Goal: Task Accomplishment & Management: Complete application form

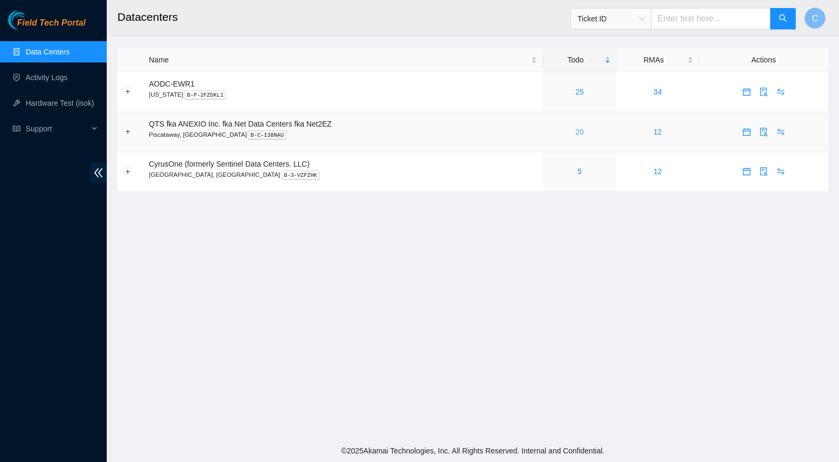
click at [584, 133] on link "20" at bounding box center [580, 132] width 9 height 9
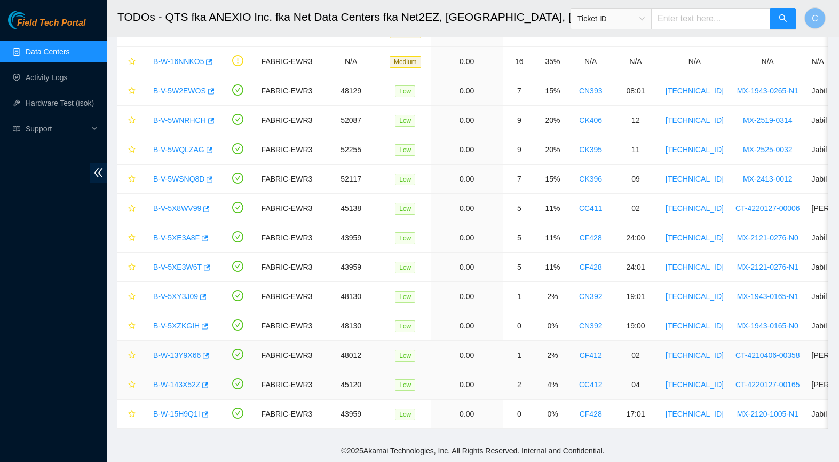
scroll to position [273, 0]
click at [182, 328] on link "B-V-5XZKGIH" at bounding box center [176, 325] width 46 height 9
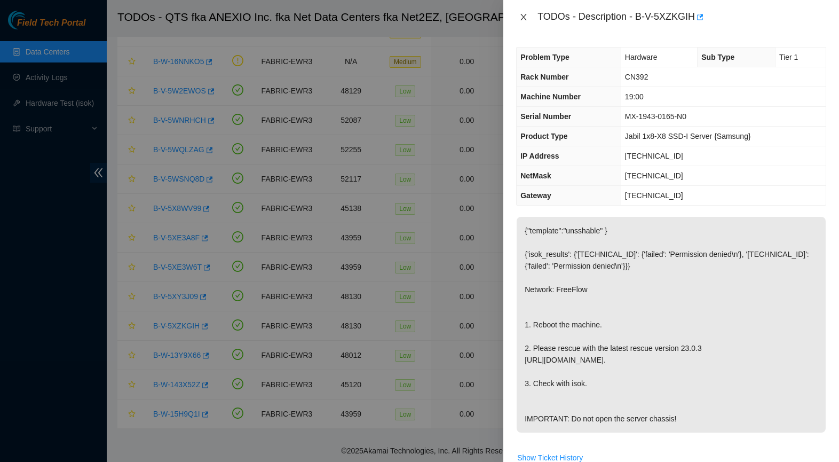
click at [525, 14] on icon "close" at bounding box center [524, 17] width 9 height 9
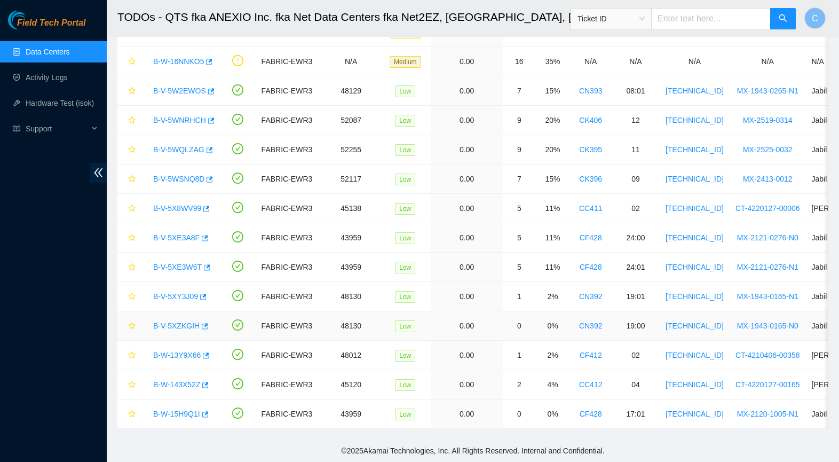
click at [190, 328] on link "B-V-5XZKGIH" at bounding box center [176, 325] width 46 height 9
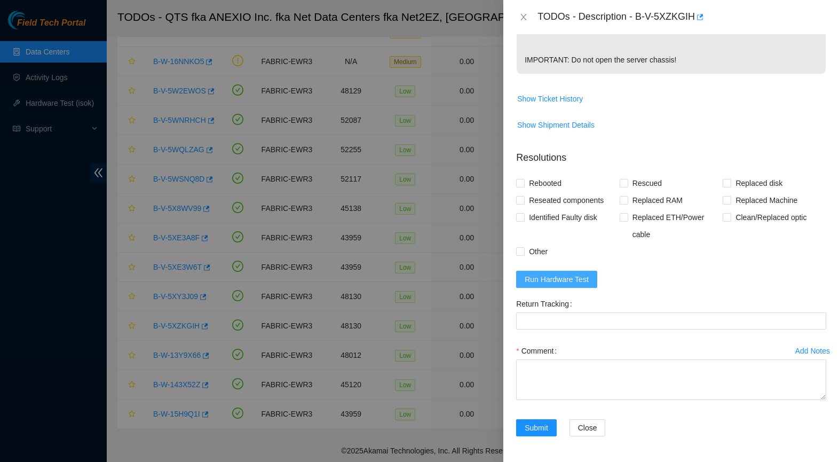
scroll to position [382, 0]
click at [573, 281] on span "Run Hardware Test" at bounding box center [557, 279] width 64 height 12
click at [551, 184] on span "Rebooted" at bounding box center [545, 183] width 41 height 17
click at [524, 184] on input "Rebooted" at bounding box center [519, 182] width 7 height 7
checkbox input "true"
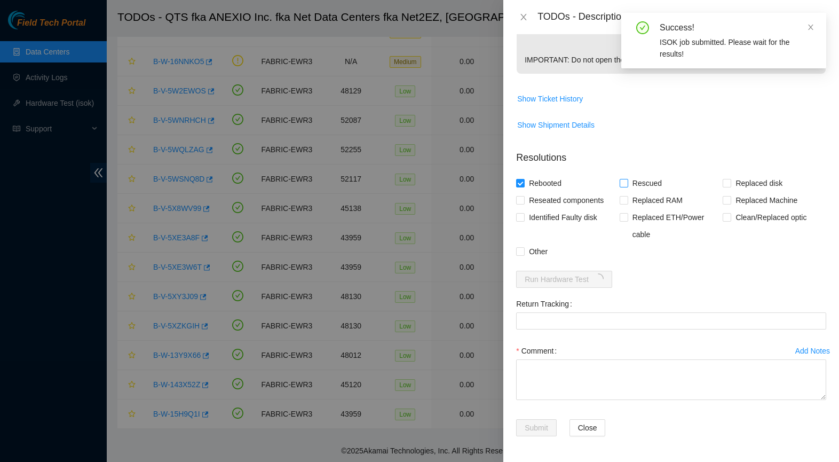
click at [640, 184] on span "Rescued" at bounding box center [647, 183] width 38 height 17
click at [627, 184] on input "Rescued" at bounding box center [623, 182] width 7 height 7
checkbox input "true"
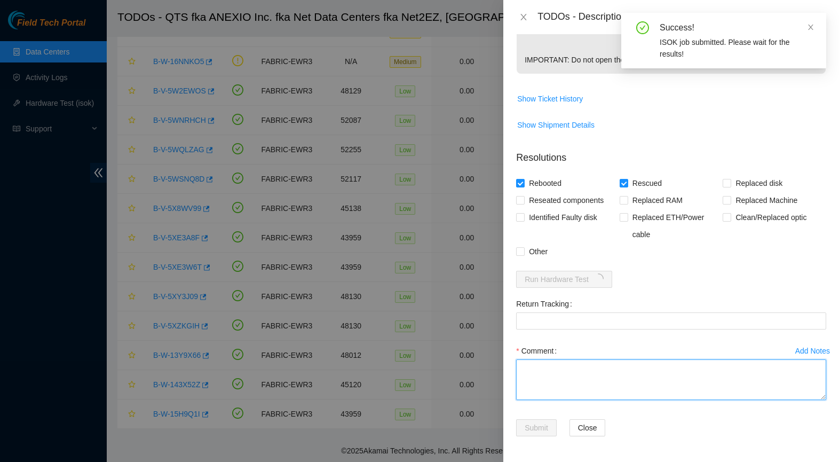
click at [550, 379] on textarea "Comment" at bounding box center [671, 379] width 310 height 41
paste textarea "-Safely powered down node. -Rescued and rebooted. -Configured and rebooted. -Ra…"
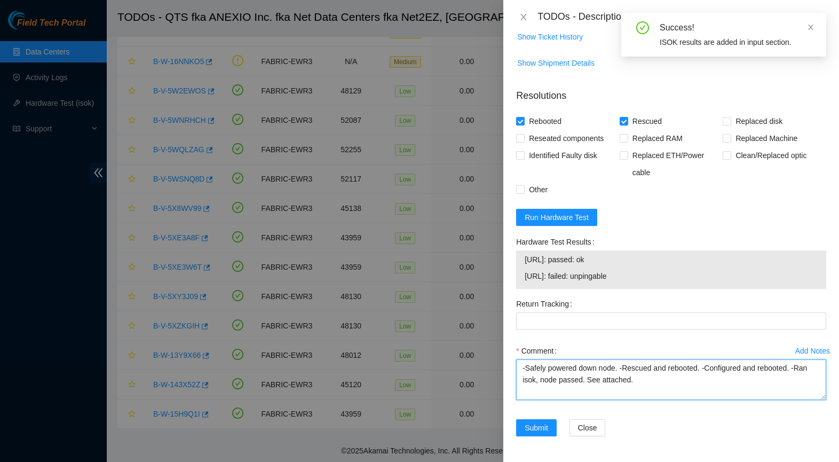
scroll to position [444, 0]
type textarea "-Safely powered down node. -Rescued and rebooted. -Configured and rebooted. -Ra…"
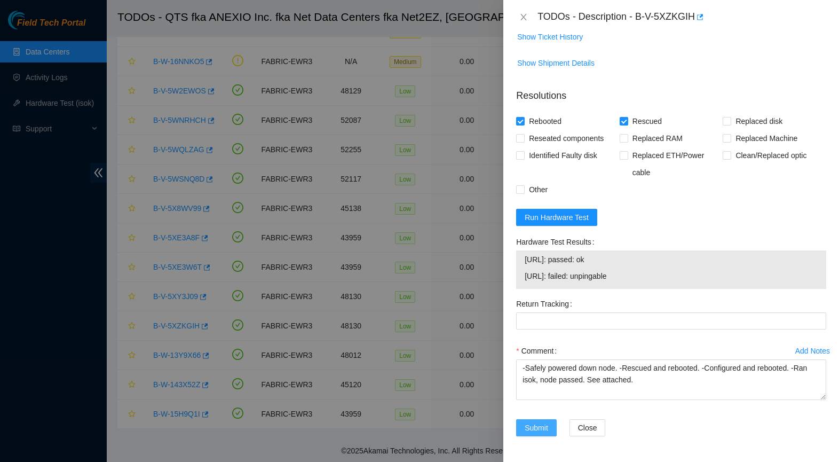
click at [541, 427] on span "Submit" at bounding box center [536, 428] width 23 height 12
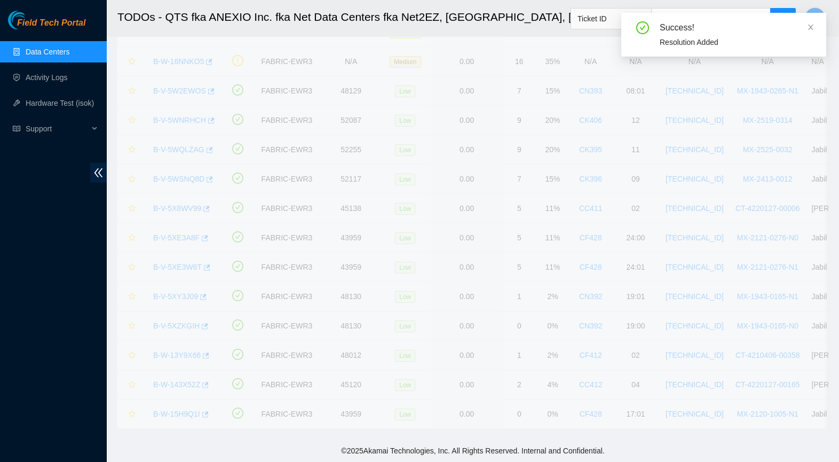
scroll to position [244, 0]
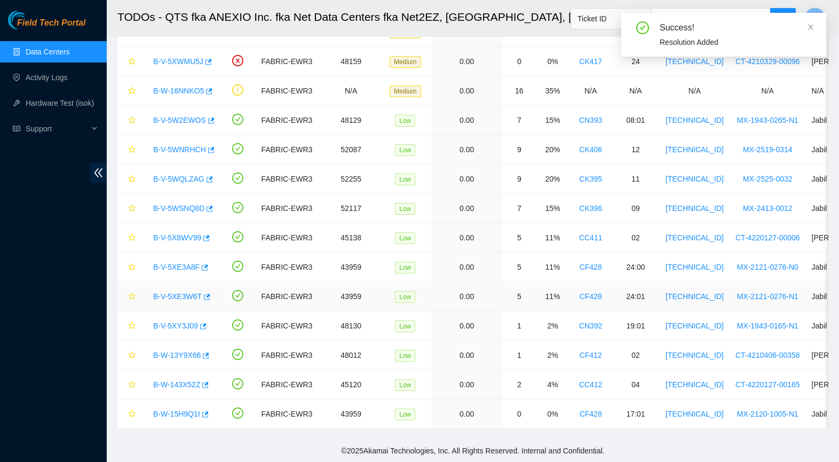
click at [180, 297] on link "B-V-5XE3W6T" at bounding box center [177, 296] width 49 height 9
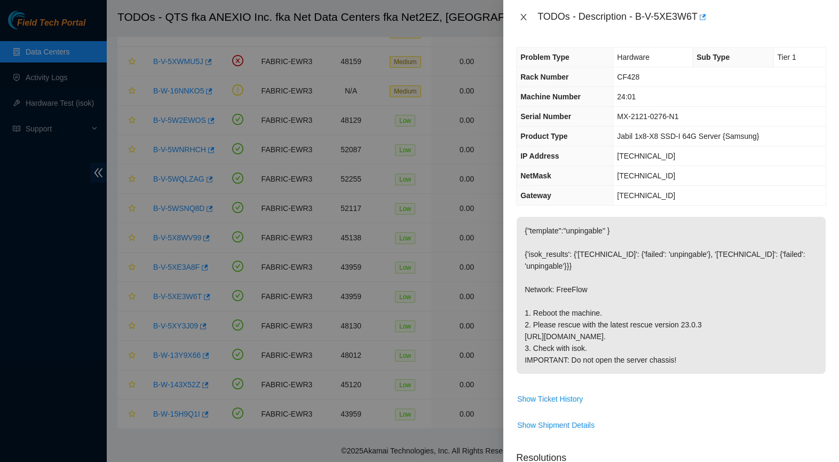
click at [524, 18] on icon "close" at bounding box center [524, 17] width 9 height 9
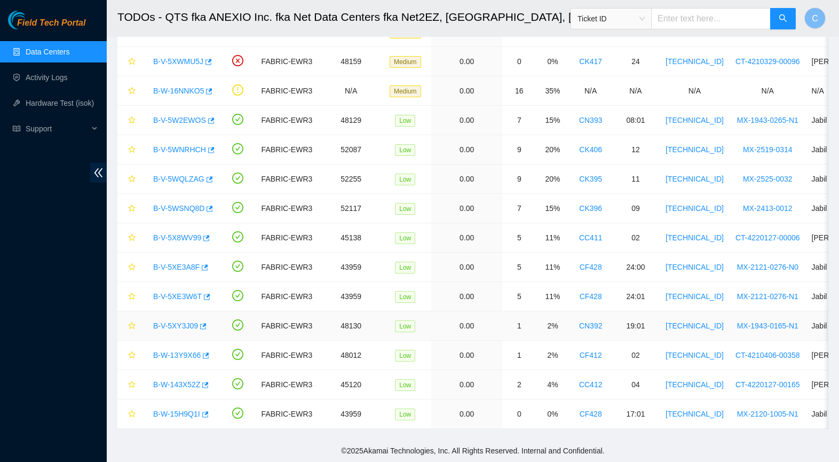
click at [180, 324] on link "B-V-5XY3J09" at bounding box center [175, 325] width 45 height 9
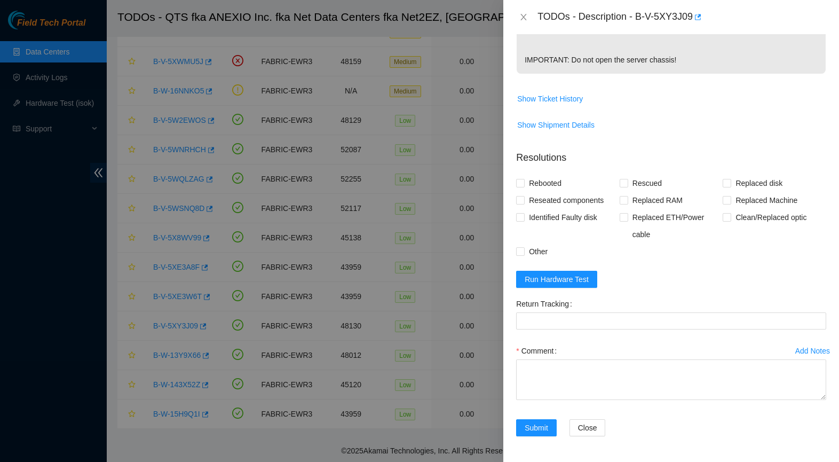
scroll to position [382, 0]
click at [644, 183] on span "Rescued" at bounding box center [647, 183] width 38 height 17
click at [627, 183] on input "Rescued" at bounding box center [623, 182] width 7 height 7
click at [644, 183] on span "Rescued" at bounding box center [647, 183] width 38 height 17
click at [627, 183] on input "Rescued" at bounding box center [623, 182] width 7 height 7
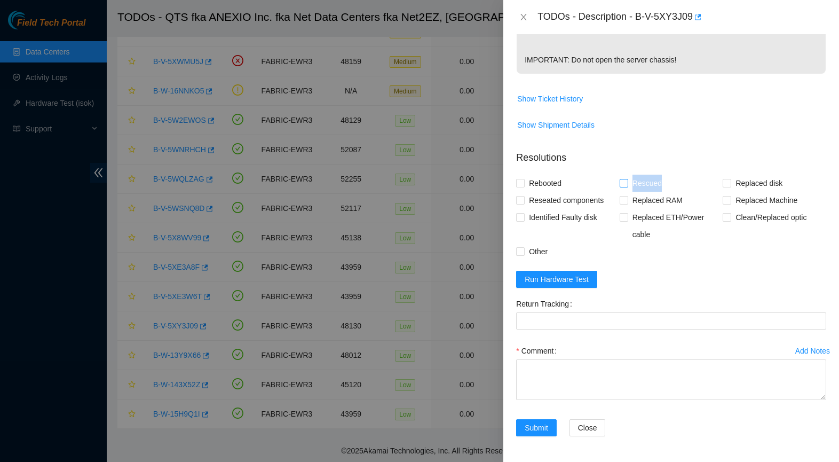
checkbox input "false"
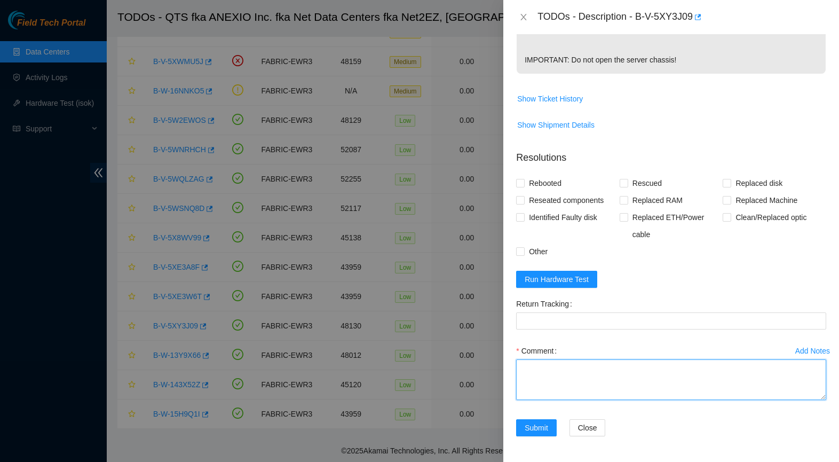
click at [579, 365] on textarea "Comment" at bounding box center [671, 379] width 310 height 41
paste textarea "-Safely powered down node. -Rescued and rebooted. -Configured and rebooted. -Ra…"
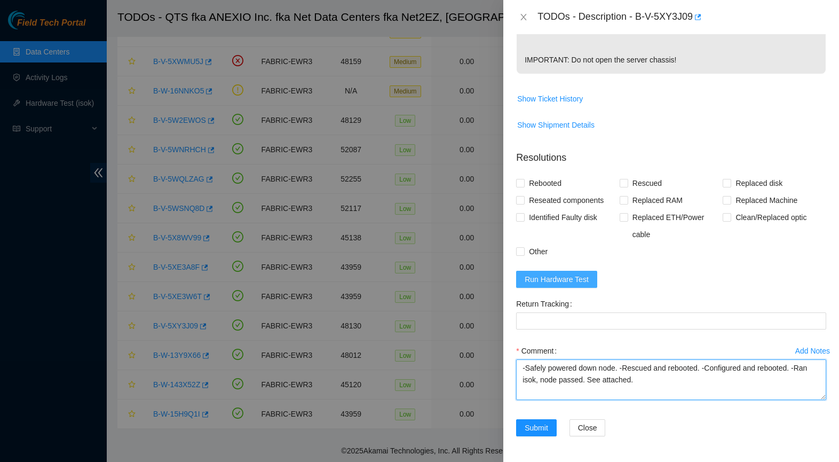
type textarea "-Safely powered down node. -Rescued and rebooted. -Configured and rebooted. -Ra…"
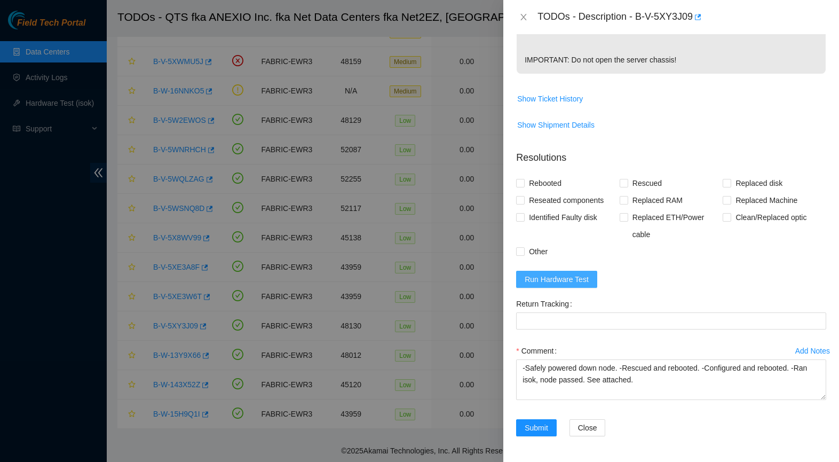
click at [578, 281] on span "Run Hardware Test" at bounding box center [557, 279] width 64 height 12
click at [655, 185] on span "Rescued" at bounding box center [647, 183] width 38 height 17
click at [627, 185] on input "Rescued" at bounding box center [623, 182] width 7 height 7
checkbox input "true"
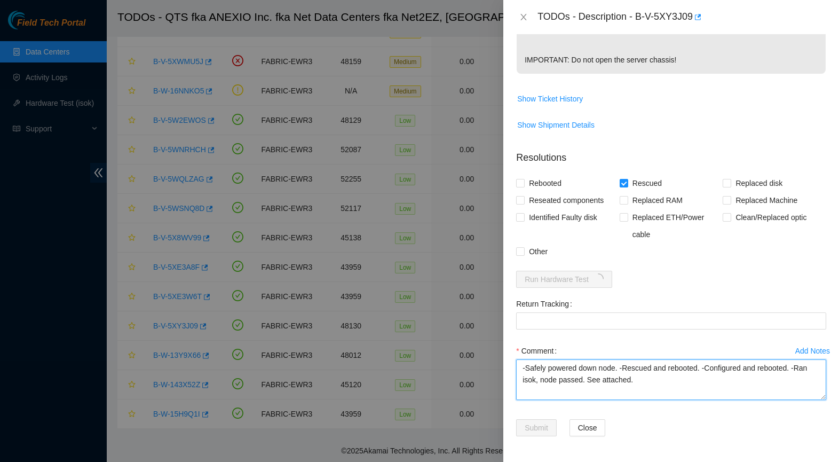
click at [642, 383] on textarea "-Safely powered down node. -Rescued and rebooted. -Configured and rebooted. -Ra…" at bounding box center [671, 379] width 310 height 41
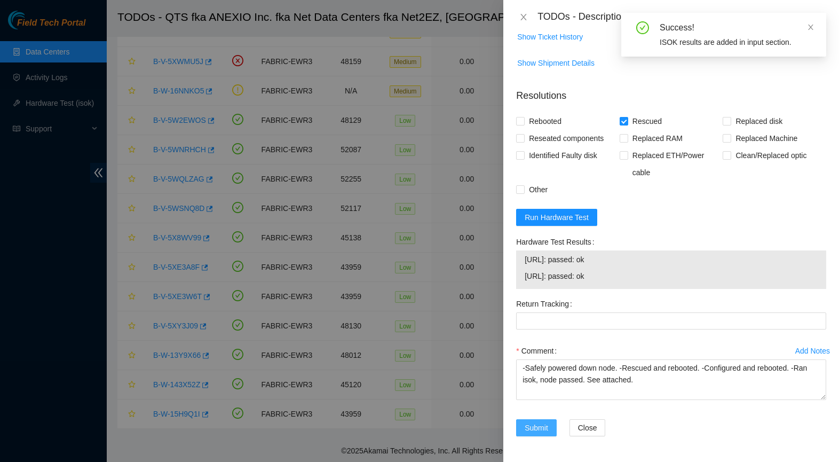
scroll to position [444, 0]
click at [531, 428] on span "Submit" at bounding box center [536, 428] width 23 height 12
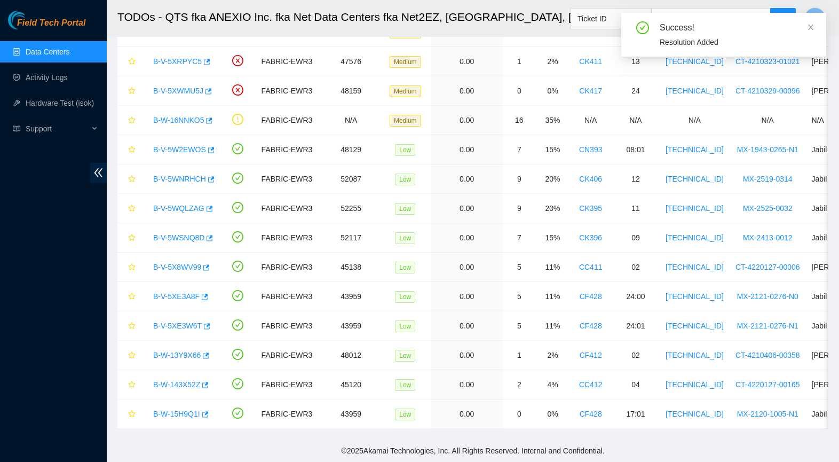
scroll to position [215, 0]
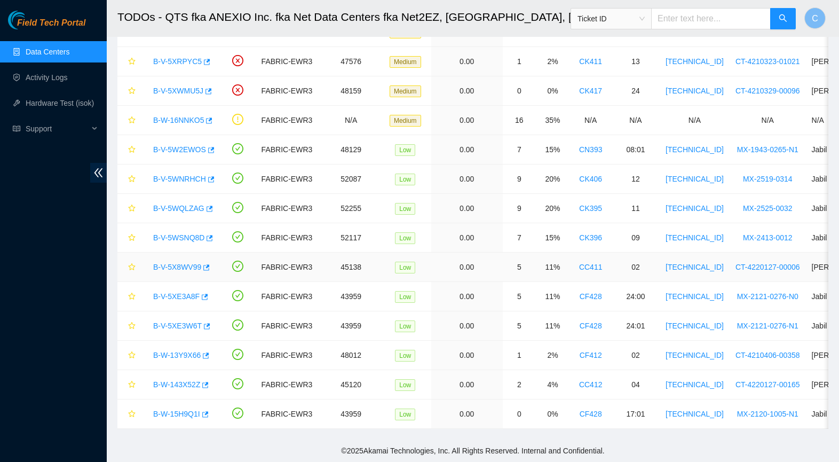
click at [174, 271] on div "B-V-5X8WV99" at bounding box center [181, 266] width 67 height 17
click at [176, 268] on link "B-V-5X8WV99" at bounding box center [177, 267] width 48 height 9
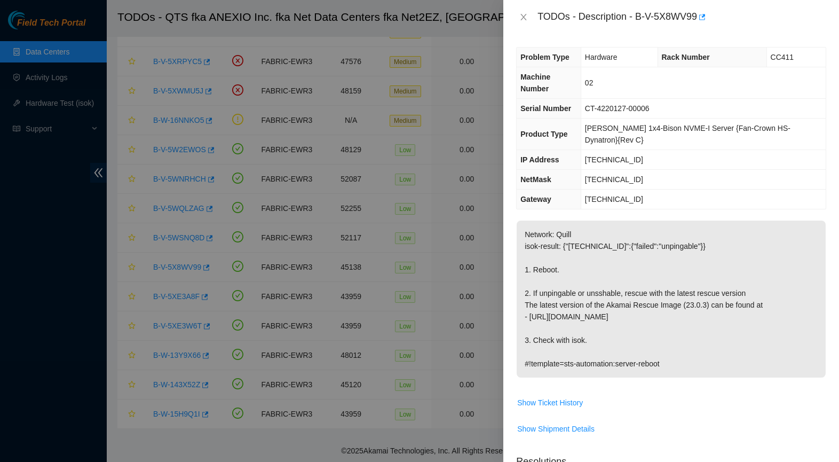
scroll to position [0, 0]
click at [522, 23] on div "TODOs - Description - B-V-5X8WV99" at bounding box center [671, 17] width 310 height 17
click at [524, 14] on icon "close" at bounding box center [524, 17] width 9 height 9
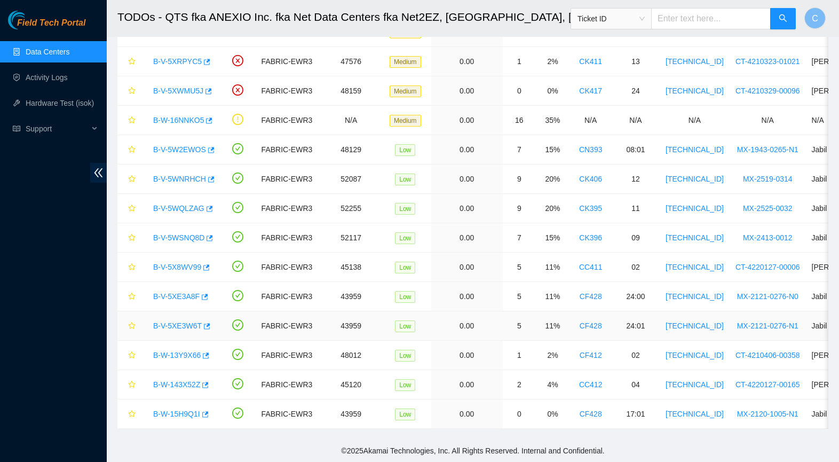
click at [187, 324] on link "B-V-5XE3W6T" at bounding box center [177, 325] width 49 height 9
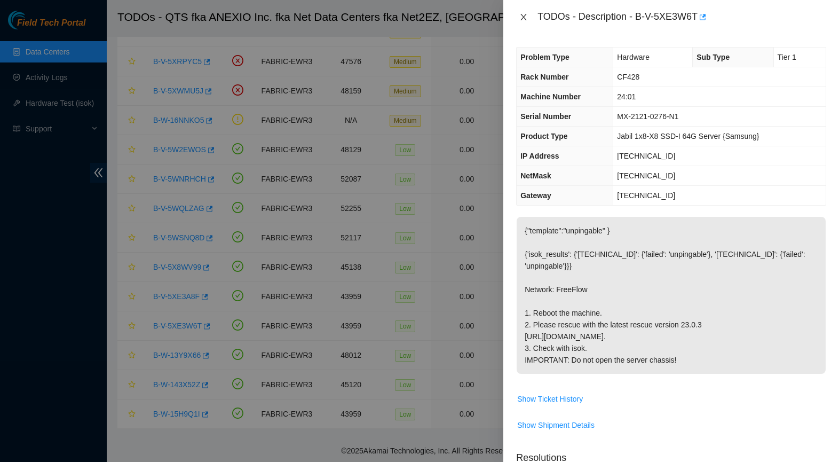
click at [519, 19] on button "Close" at bounding box center [523, 17] width 15 height 10
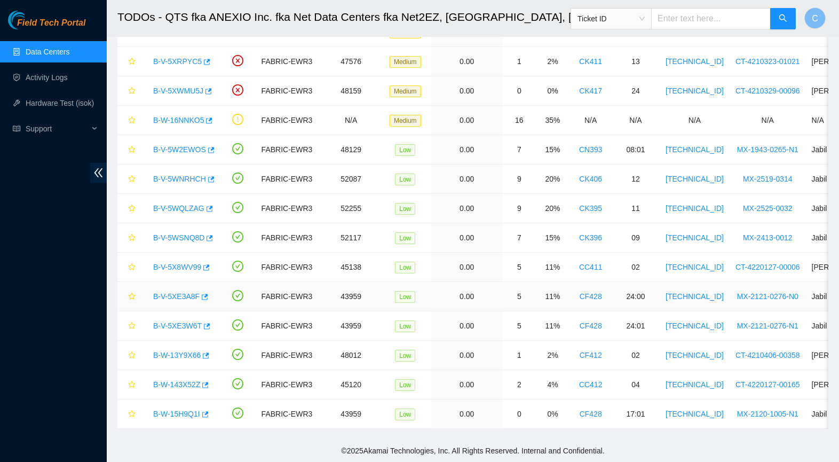
click at [179, 296] on link "B-V-5XE3A8F" at bounding box center [176, 296] width 46 height 9
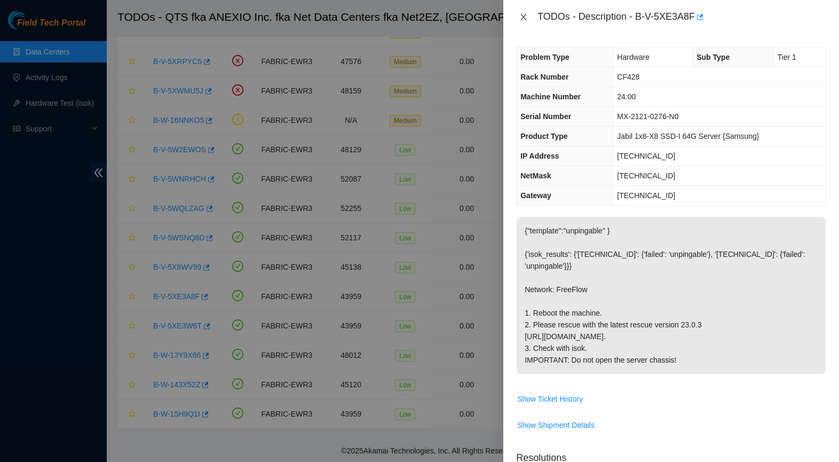
click at [526, 19] on icon "close" at bounding box center [524, 17] width 9 height 9
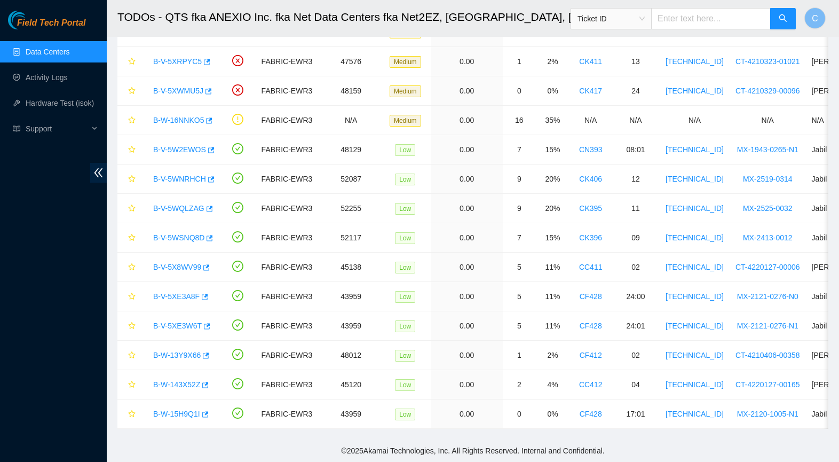
click at [839, 19] on div "TODOs - Description - undefined Problem Type N/A Rack Number N/A Machine Number…" at bounding box center [839, 231] width 0 height 462
click at [196, 327] on link "B-V-5XE3W6T" at bounding box center [177, 325] width 49 height 9
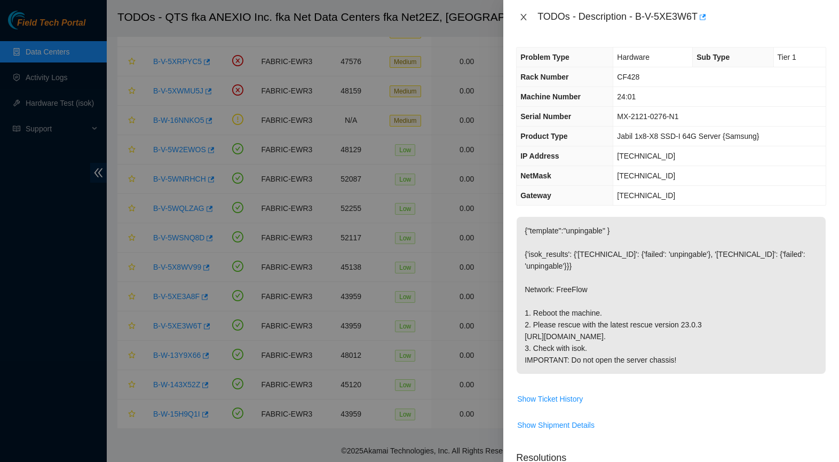
click at [525, 15] on icon "close" at bounding box center [524, 17] width 6 height 6
click at [525, 15] on div "TODOs - Description - B-V-5XE3W6T Problem Type Hardware Sub Type Tier 1 Rack Nu…" at bounding box center [419, 231] width 839 height 462
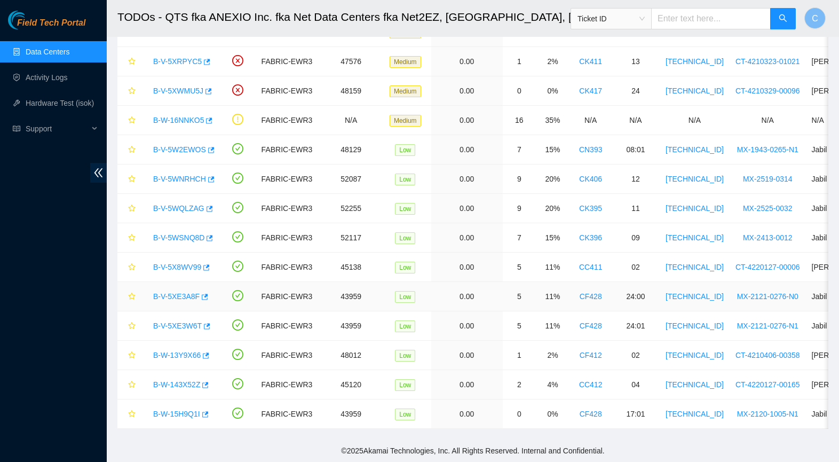
click at [180, 294] on link "B-V-5XE3A8F" at bounding box center [176, 296] width 46 height 9
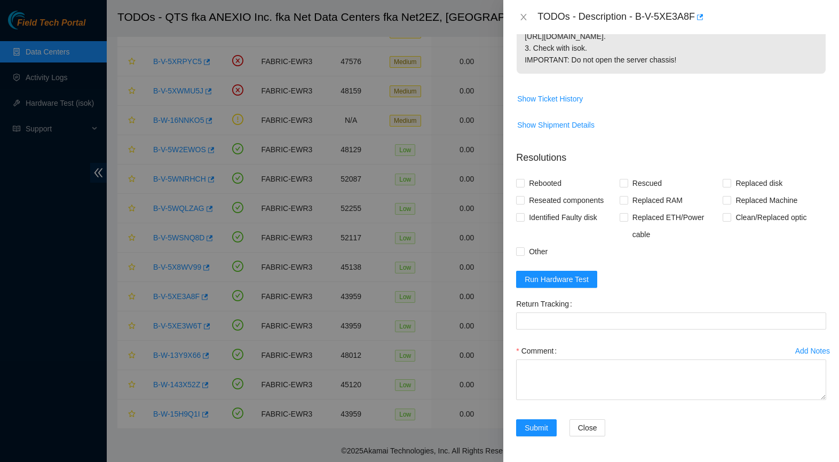
scroll to position [324, 0]
click at [564, 277] on span "Run Hardware Test" at bounding box center [557, 279] width 64 height 12
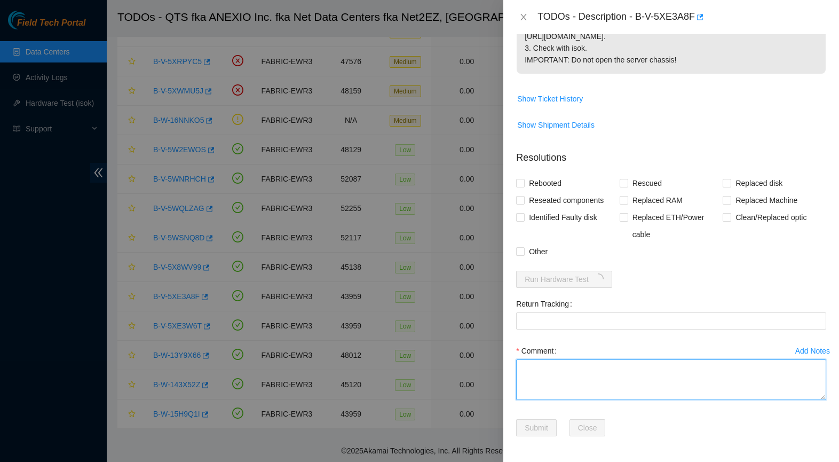
click at [552, 377] on textarea "Comment" at bounding box center [671, 379] width 310 height 41
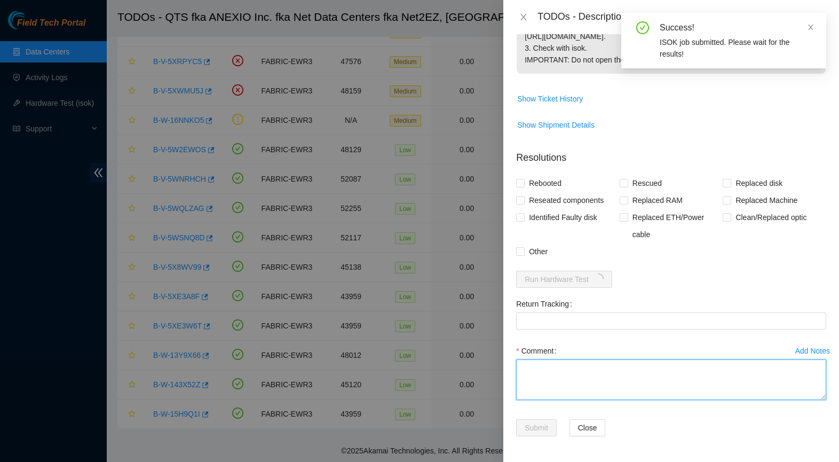
paste textarea "-Safely powered down node. -Rescued and rebooted. -Configured and rebooted. -Ra…"
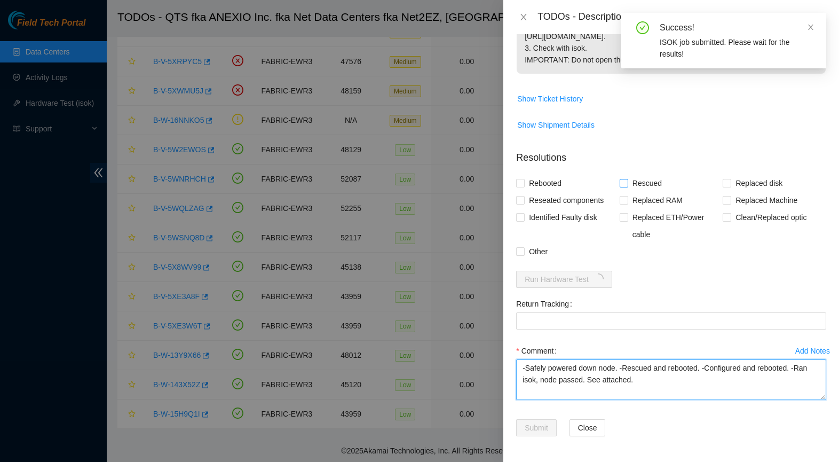
type textarea "-Safely powered down node. -Rescued and rebooted. -Configured and rebooted. -Ra…"
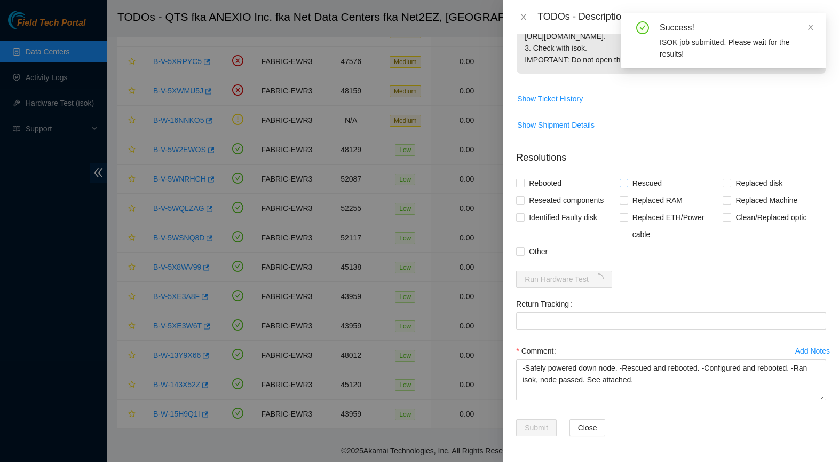
click at [653, 184] on span "Rescued" at bounding box center [647, 183] width 38 height 17
click at [627, 184] on input "Rescued" at bounding box center [623, 182] width 7 height 7
checkbox input "true"
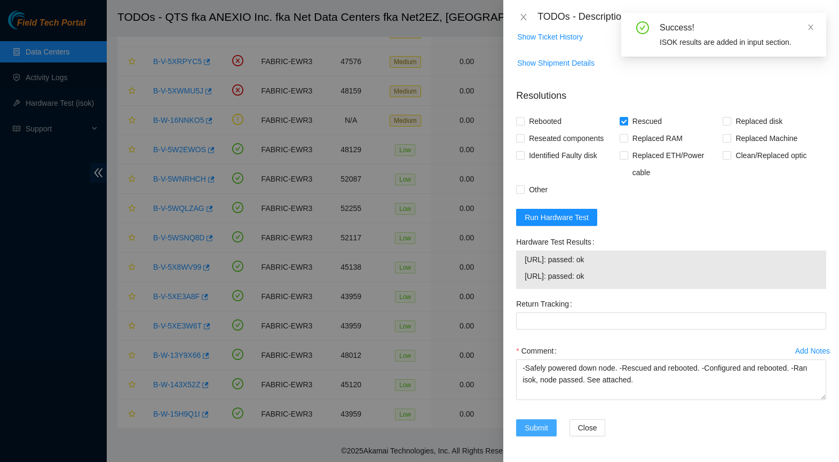
scroll to position [385, 0]
click at [544, 427] on span "Submit" at bounding box center [536, 428] width 23 height 12
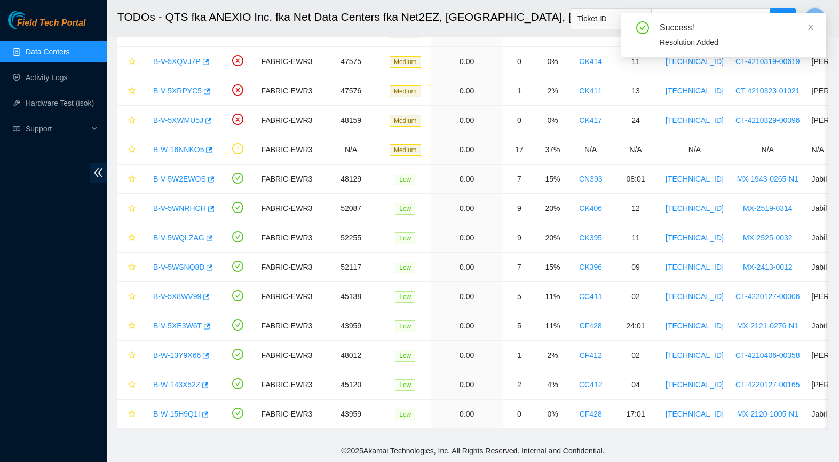
scroll to position [185, 0]
click at [181, 324] on link "B-V-5XE3W6T" at bounding box center [177, 325] width 49 height 9
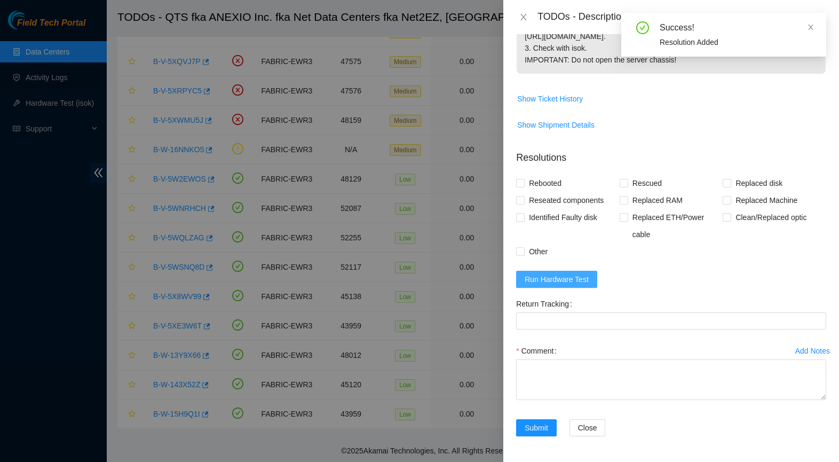
scroll to position [324, 0]
click at [583, 278] on span "Run Hardware Test" at bounding box center [557, 279] width 64 height 12
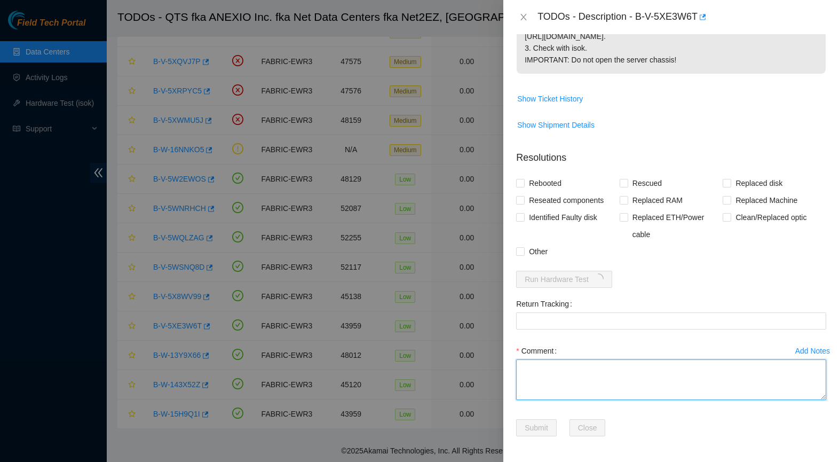
click at [557, 382] on textarea "Comment" at bounding box center [671, 379] width 310 height 41
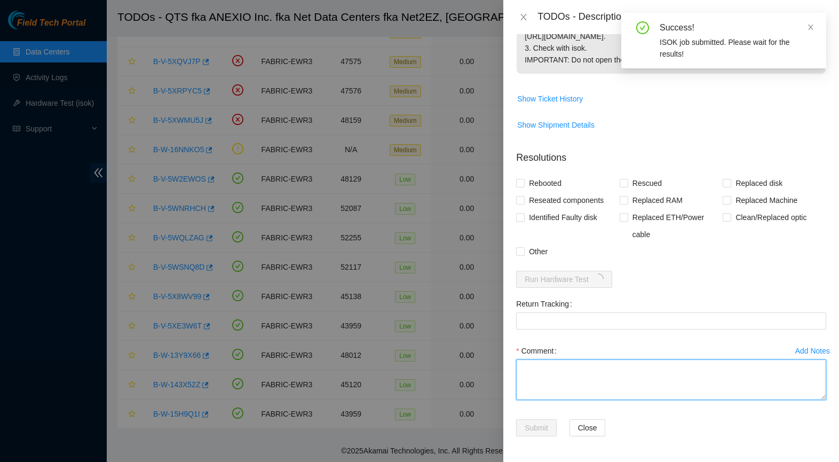
paste textarea "-Safely powered down node. -Rescued and rebooted. -Configured and rebooted. -Ra…"
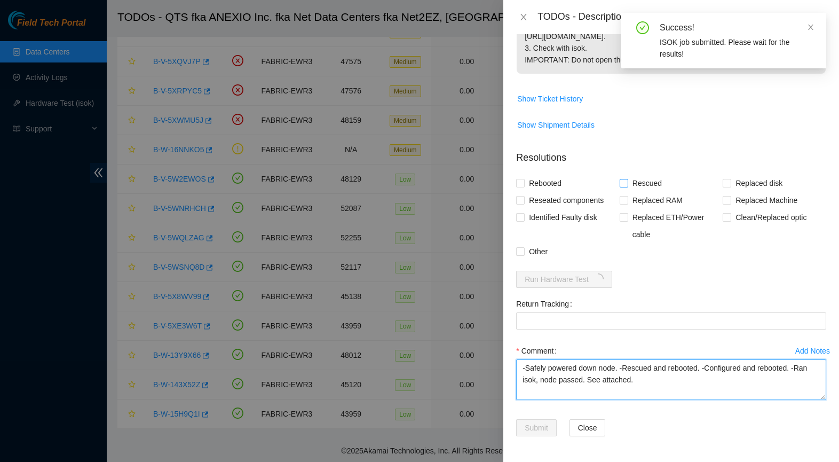
type textarea "-Safely powered down node. -Rescued and rebooted. -Configured and rebooted. -Ra…"
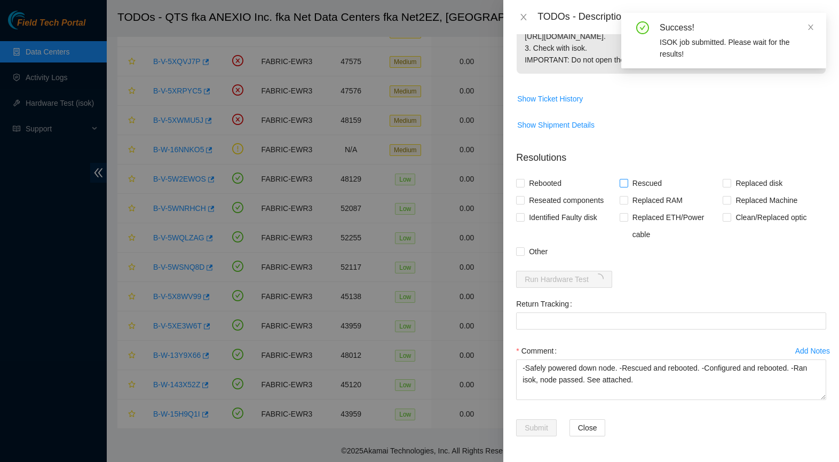
click at [624, 178] on label "Rescued" at bounding box center [643, 183] width 46 height 17
click at [624, 179] on input "Rescued" at bounding box center [623, 182] width 7 height 7
checkbox input "true"
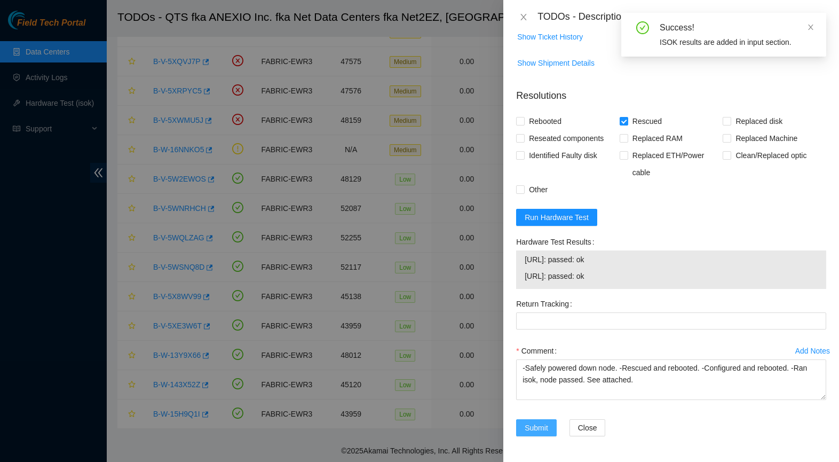
scroll to position [385, 0]
click at [535, 426] on span "Submit" at bounding box center [536, 428] width 23 height 12
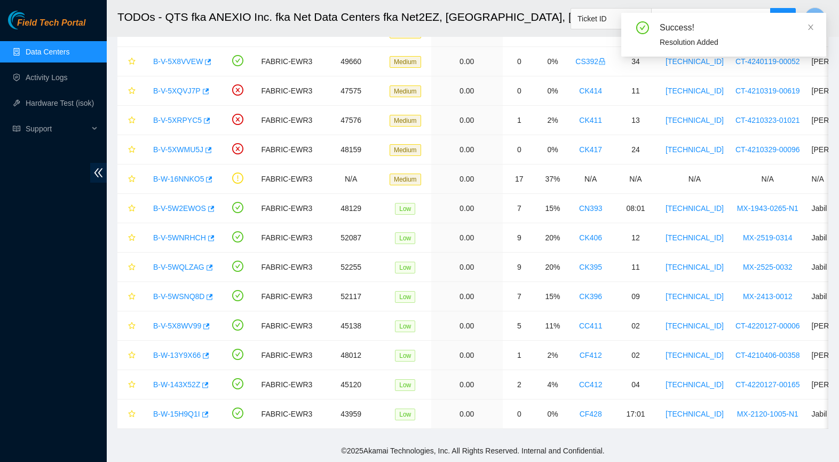
scroll to position [156, 0]
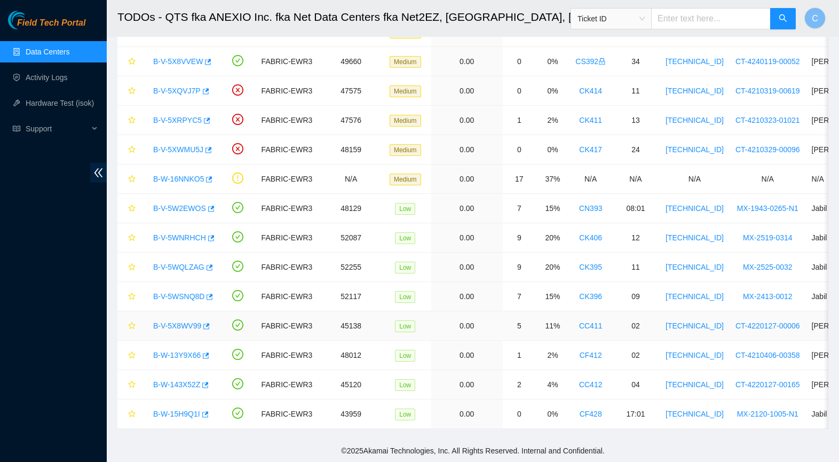
click at [189, 323] on link "B-V-5X8WV99" at bounding box center [177, 325] width 48 height 9
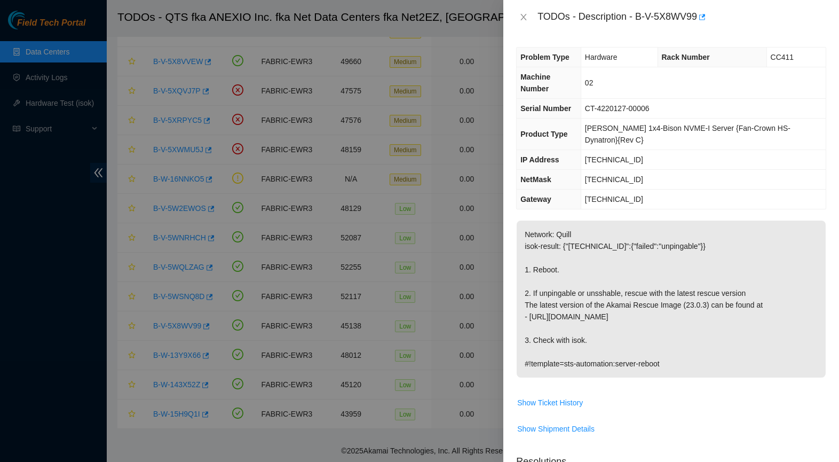
scroll to position [0, 0]
click at [523, 18] on icon "close" at bounding box center [524, 17] width 6 height 6
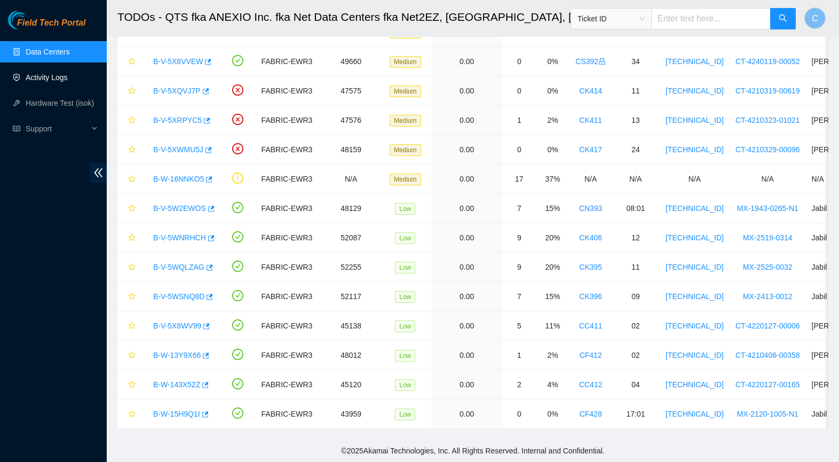
click at [53, 73] on link "Activity Logs" at bounding box center [47, 77] width 42 height 9
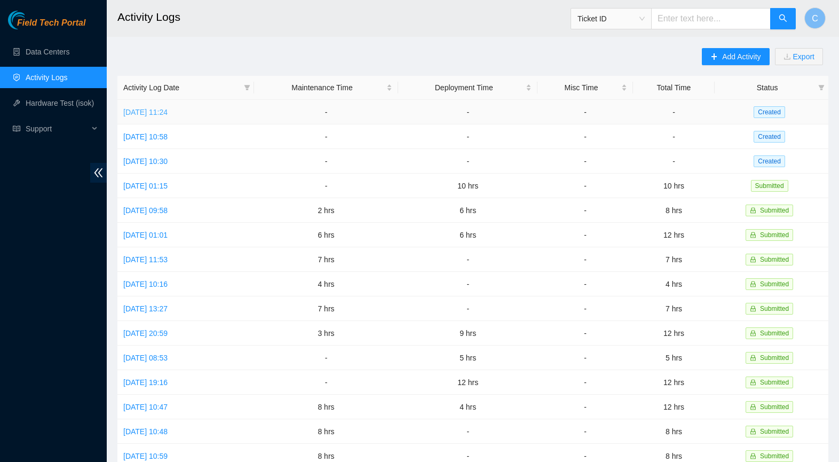
click at [155, 112] on link "[DATE] 11:24" at bounding box center [145, 112] width 44 height 9
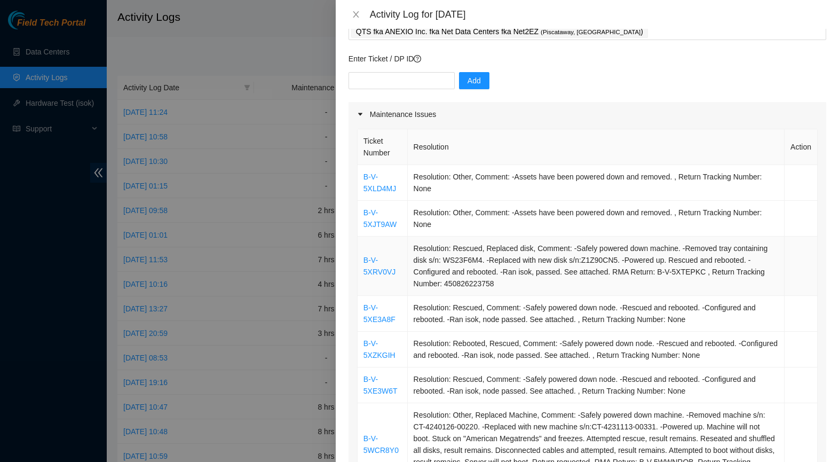
scroll to position [67, 0]
click at [358, 15] on icon "close" at bounding box center [356, 14] width 9 height 9
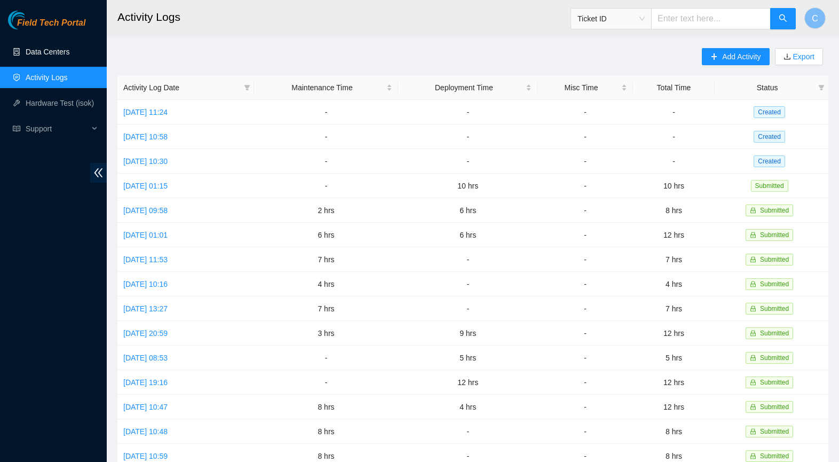
click at [58, 49] on link "Data Centers" at bounding box center [48, 52] width 44 height 9
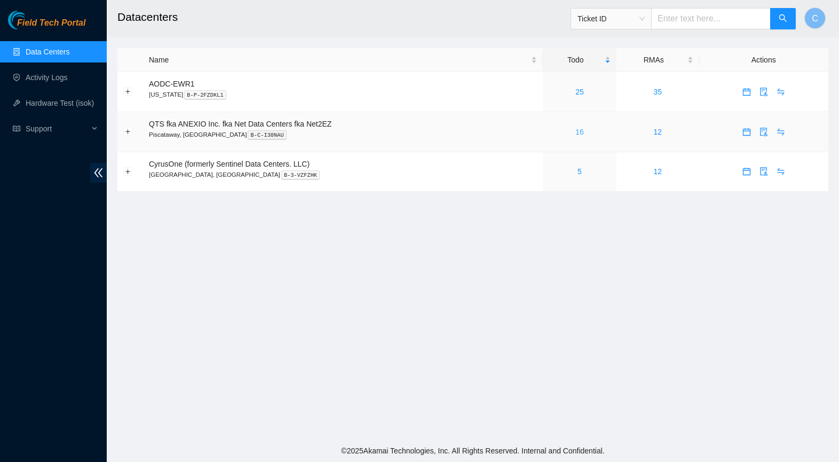
click at [584, 131] on link "16" at bounding box center [580, 132] width 9 height 9
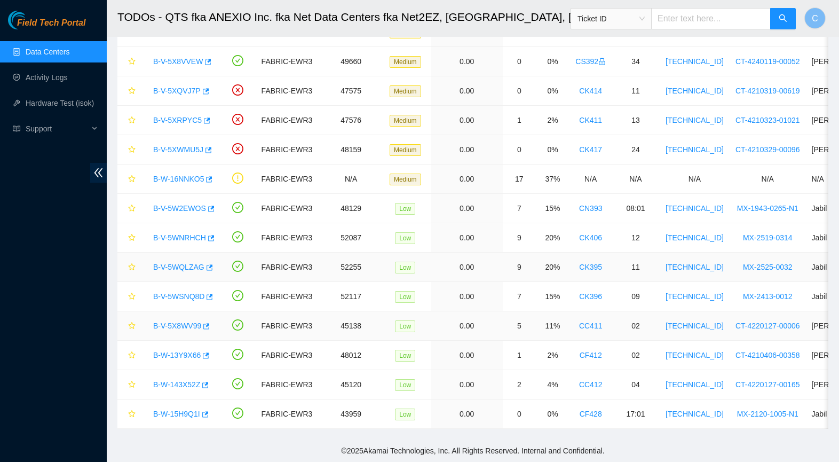
scroll to position [156, 0]
click at [183, 327] on link "B-V-5X8WV99" at bounding box center [177, 325] width 48 height 9
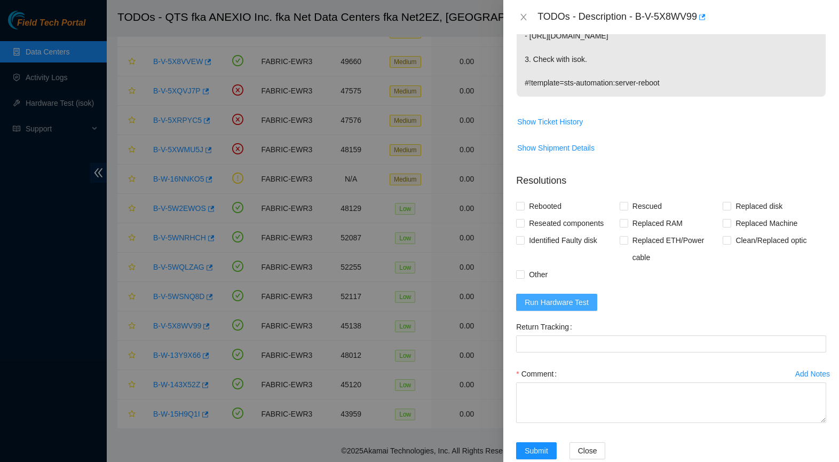
scroll to position [280, 0]
click at [579, 297] on span "Run Hardware Test" at bounding box center [557, 303] width 64 height 12
click at [649, 198] on span "Rescued" at bounding box center [647, 206] width 38 height 17
click at [627, 202] on input "Rescued" at bounding box center [623, 205] width 7 height 7
checkbox input "true"
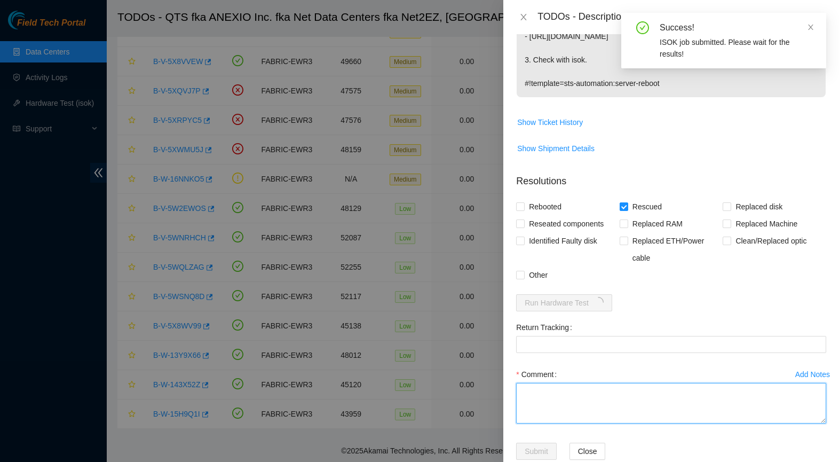
click at [562, 383] on textarea "Comment" at bounding box center [671, 403] width 310 height 41
paste textarea "-Safely powered down node. -Rescued and rebooted. -Configured and rebooted. -Ra…"
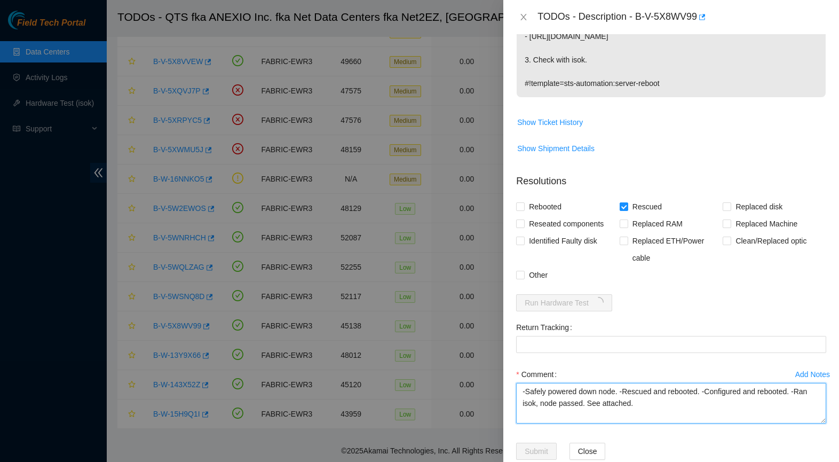
click at [609, 383] on textarea "-Safely powered down node. -Rescued and rebooted. -Configured and rebooted. -Ra…" at bounding box center [671, 403] width 310 height 41
click at [533, 383] on textarea "-Safely powered down. -Rescued and rebooted. -Configured and rebooted. -Ran iso…" at bounding box center [671, 403] width 310 height 41
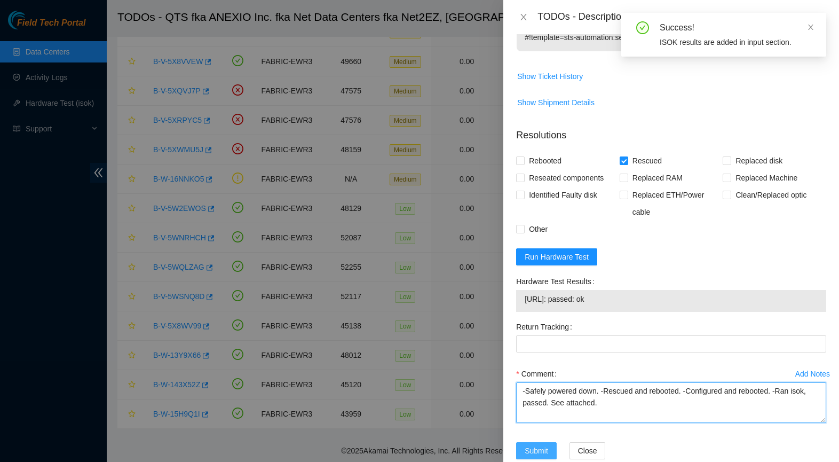
scroll to position [326, 0]
type textarea "-Safely powered down. -Rescued and rebooted. -Configured and rebooted. -Ran iso…"
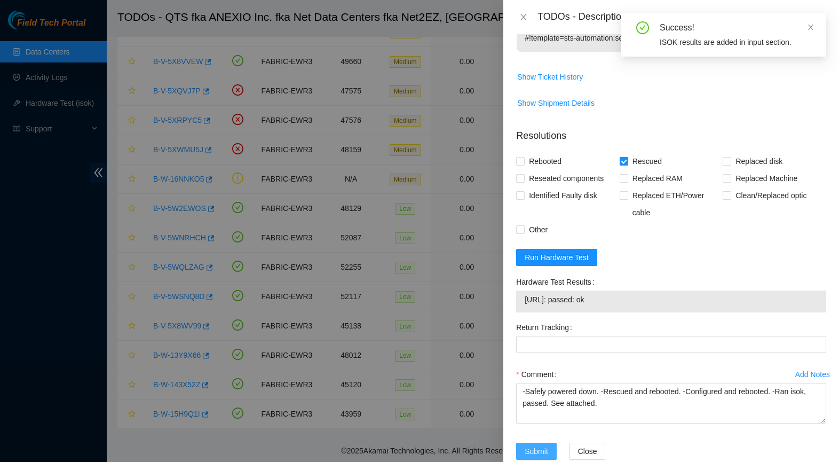
click at [542, 445] on span "Submit" at bounding box center [536, 451] width 23 height 12
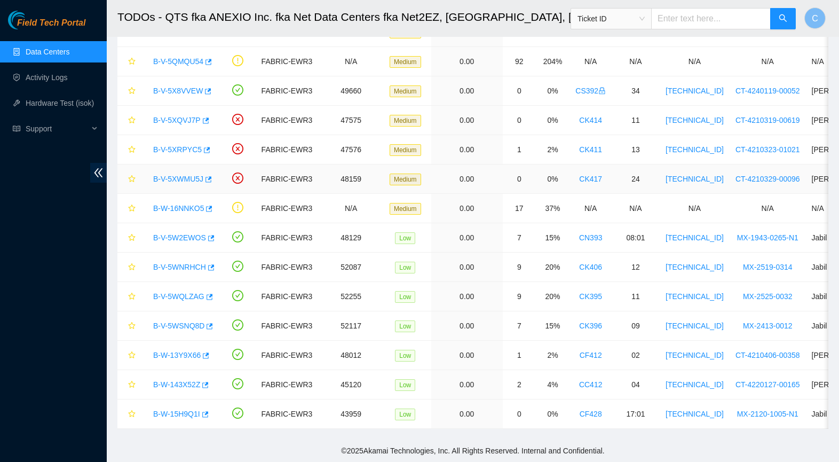
scroll to position [127, 0]
click at [56, 77] on link "Activity Logs" at bounding box center [47, 77] width 42 height 9
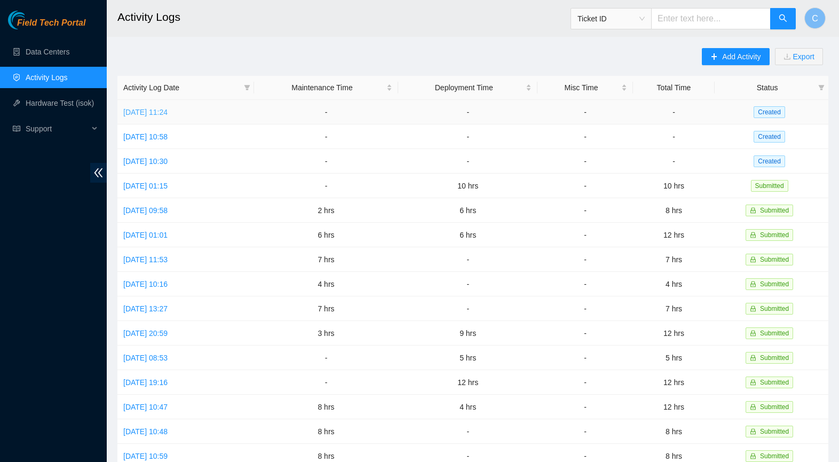
click at [164, 112] on link "[DATE] 11:24" at bounding box center [145, 112] width 44 height 9
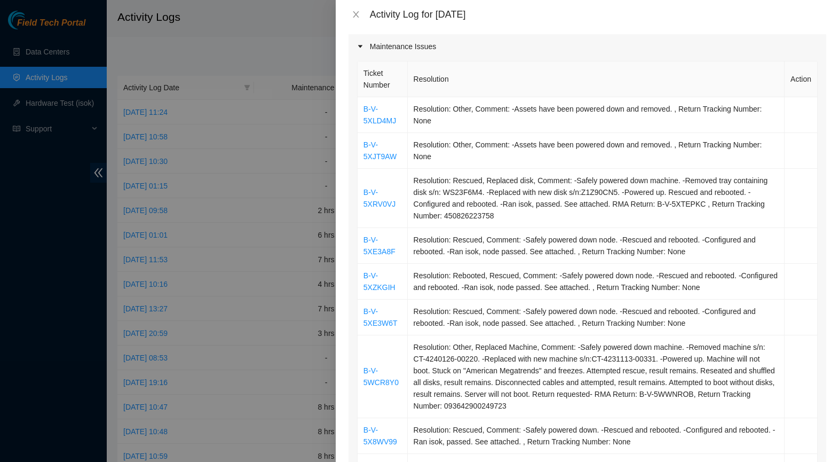
scroll to position [135, 0]
click at [358, 14] on icon "close" at bounding box center [356, 14] width 9 height 9
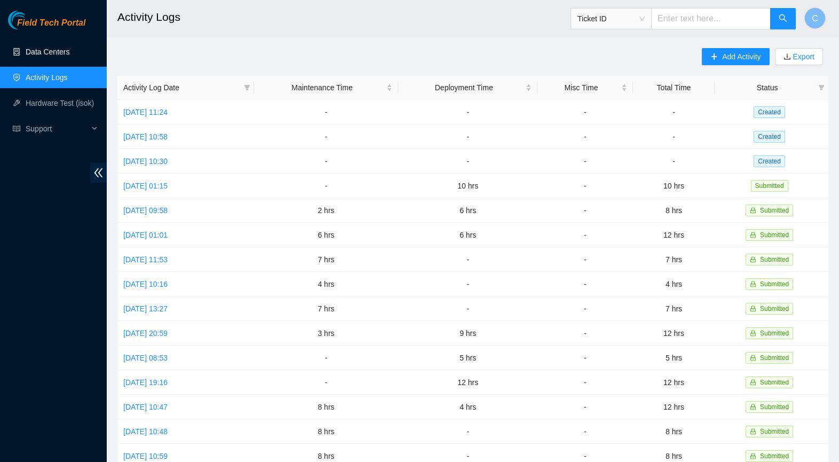
click at [65, 56] on link "Data Centers" at bounding box center [48, 52] width 44 height 9
